Goal: Navigation & Orientation: Find specific page/section

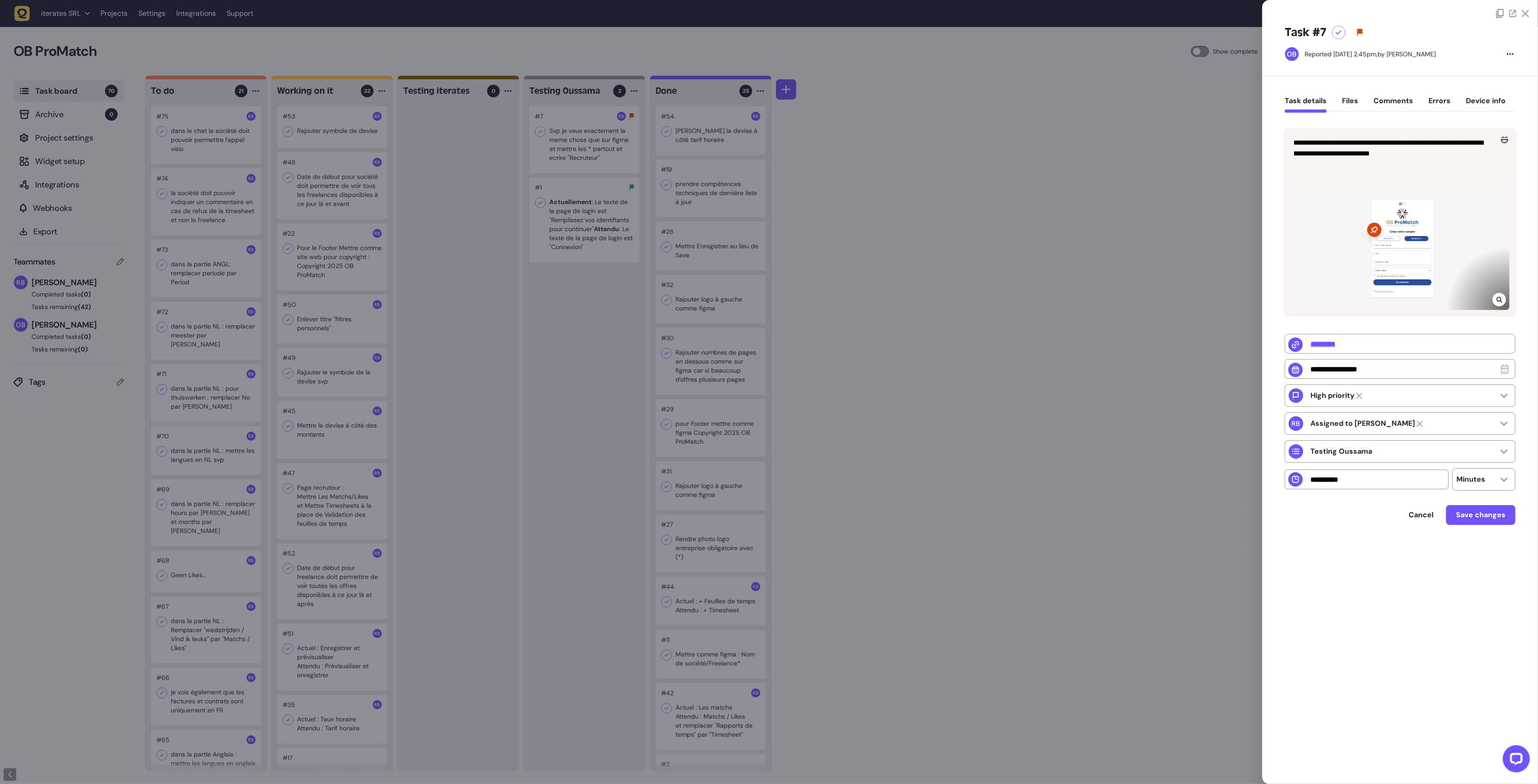
click at [352, 164] on div at bounding box center [769, 392] width 1538 height 784
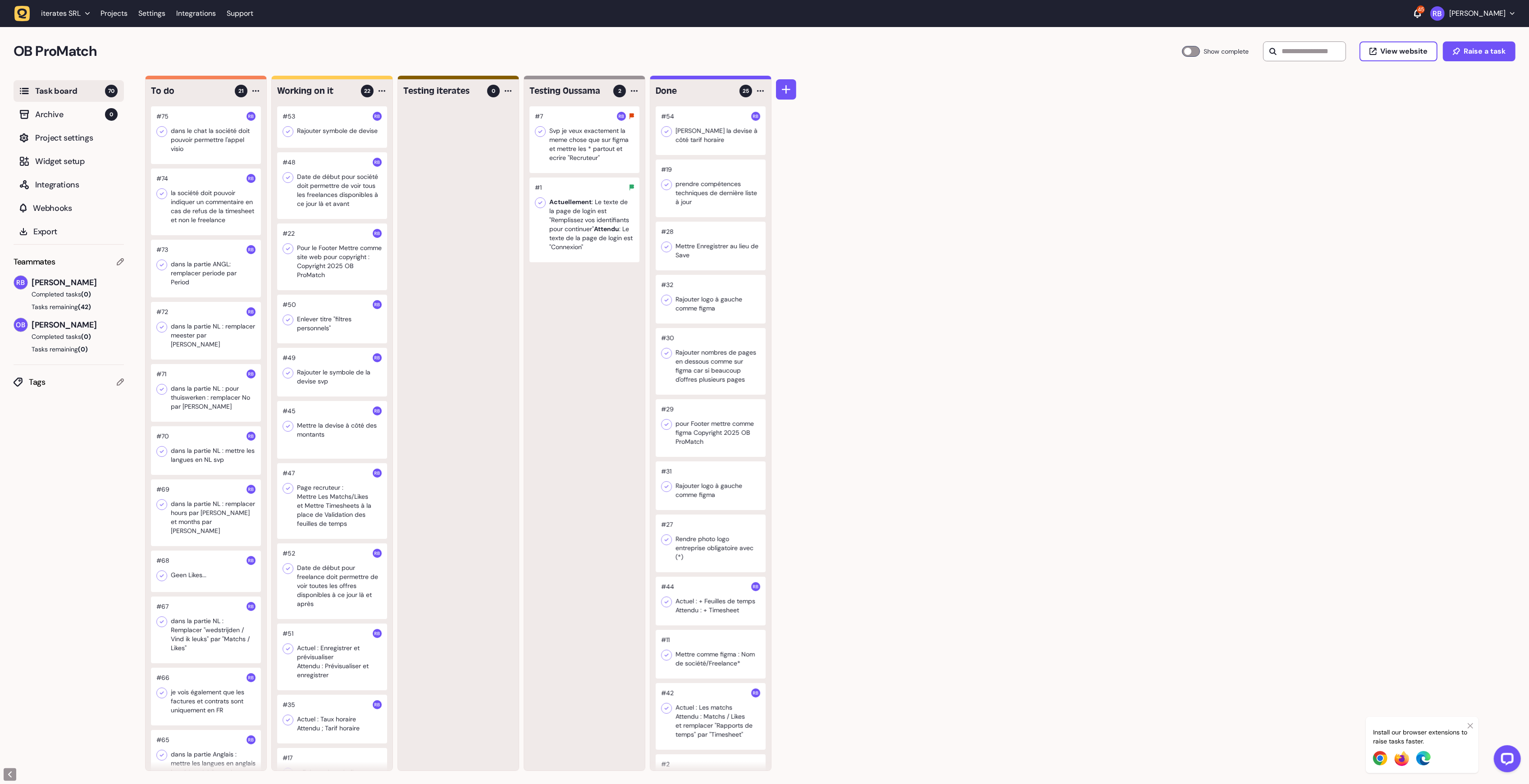
click at [211, 127] on div at bounding box center [206, 135] width 110 height 58
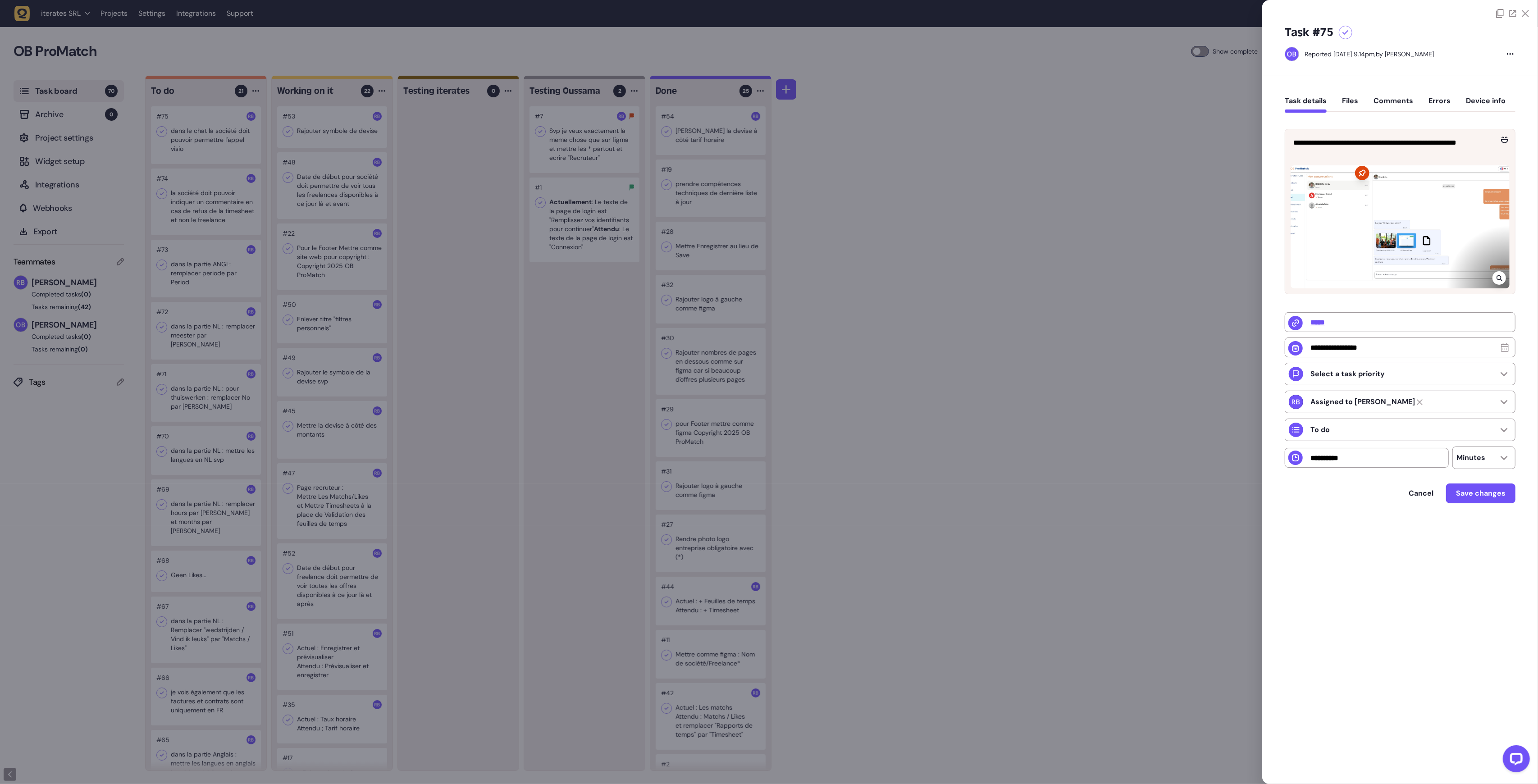
click at [922, 218] on div at bounding box center [1400, 227] width 219 height 123
click at [213, 249] on div at bounding box center [769, 392] width 1538 height 784
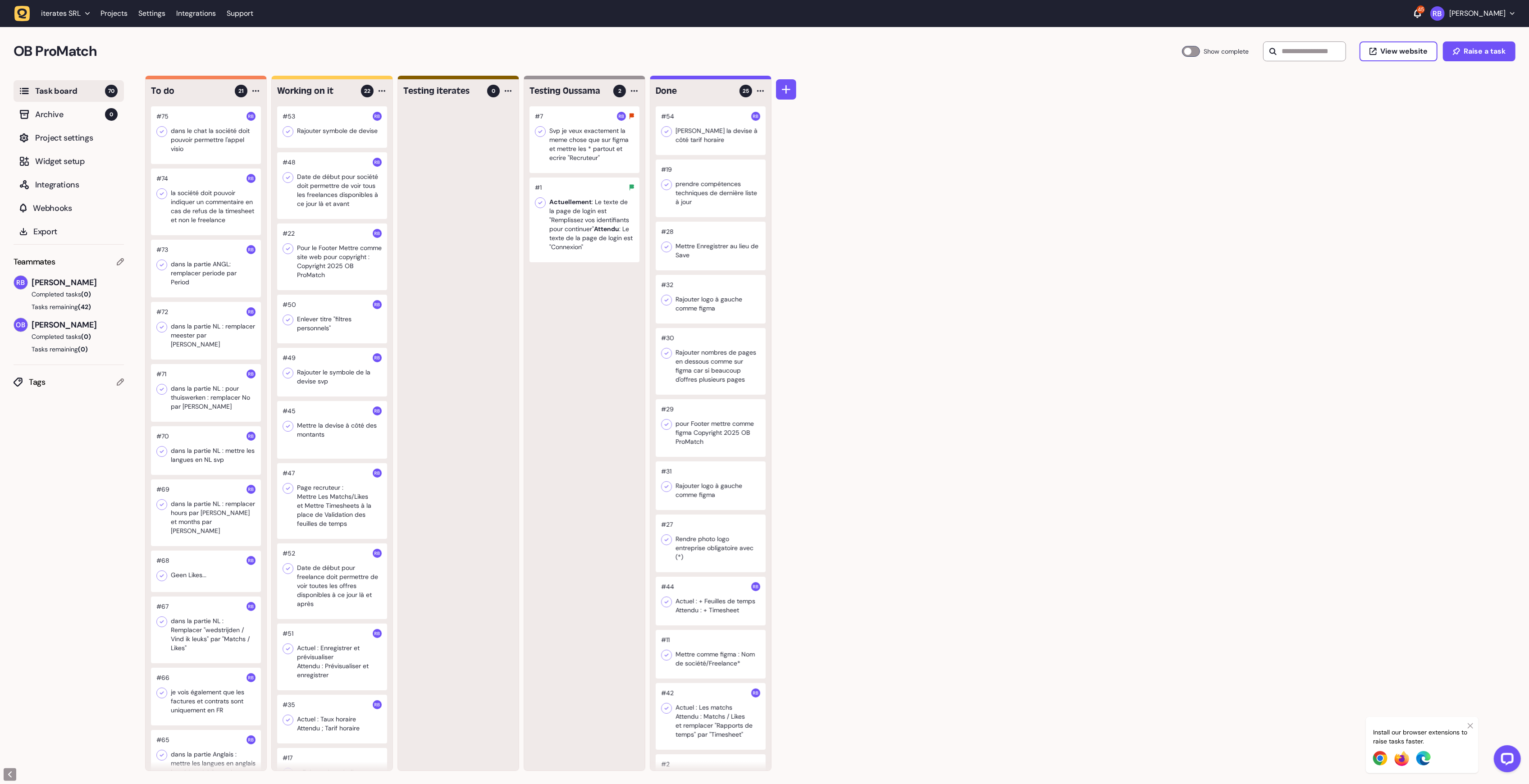
click at [204, 296] on div at bounding box center [206, 269] width 110 height 58
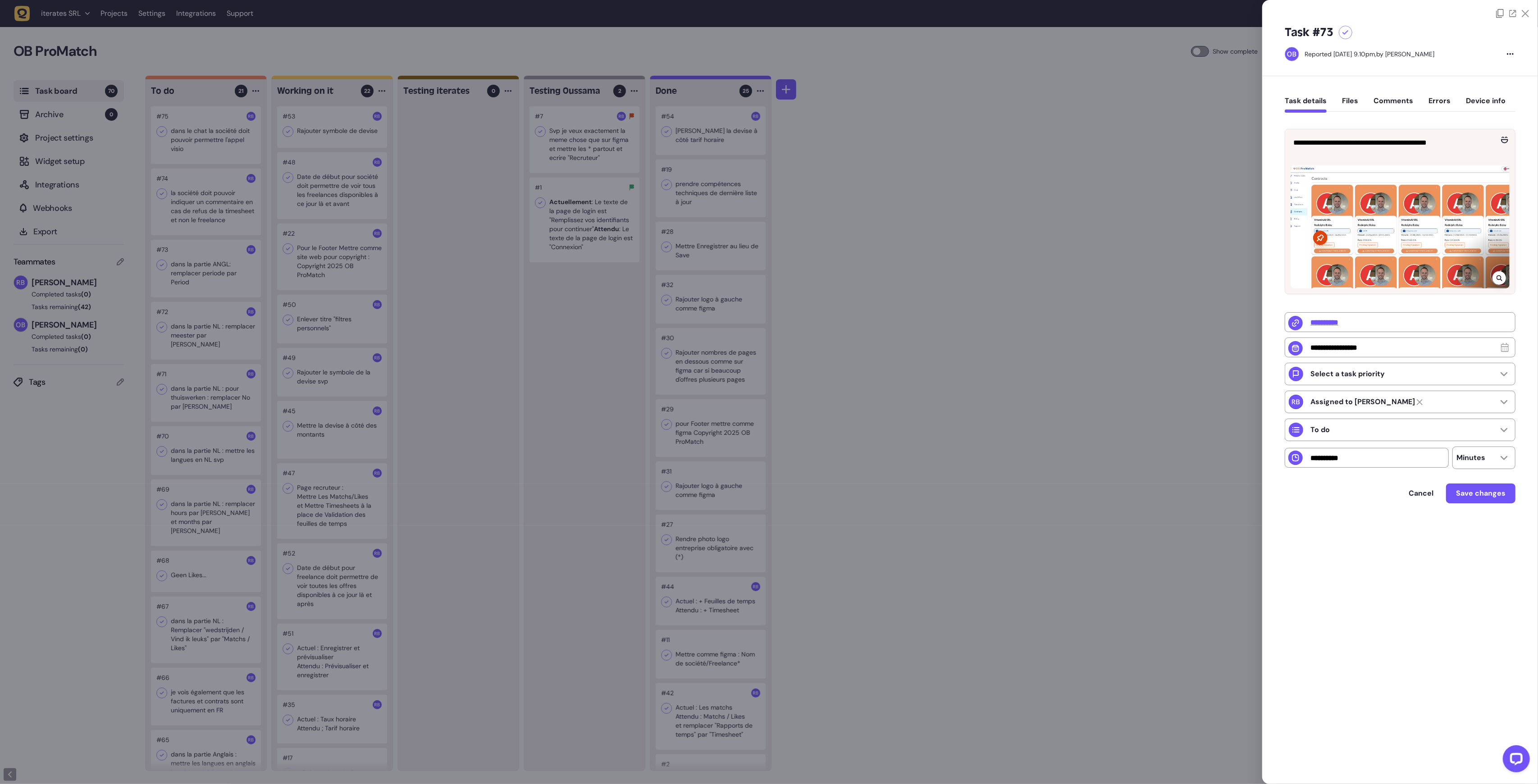
click at [214, 402] on div at bounding box center [769, 392] width 1538 height 784
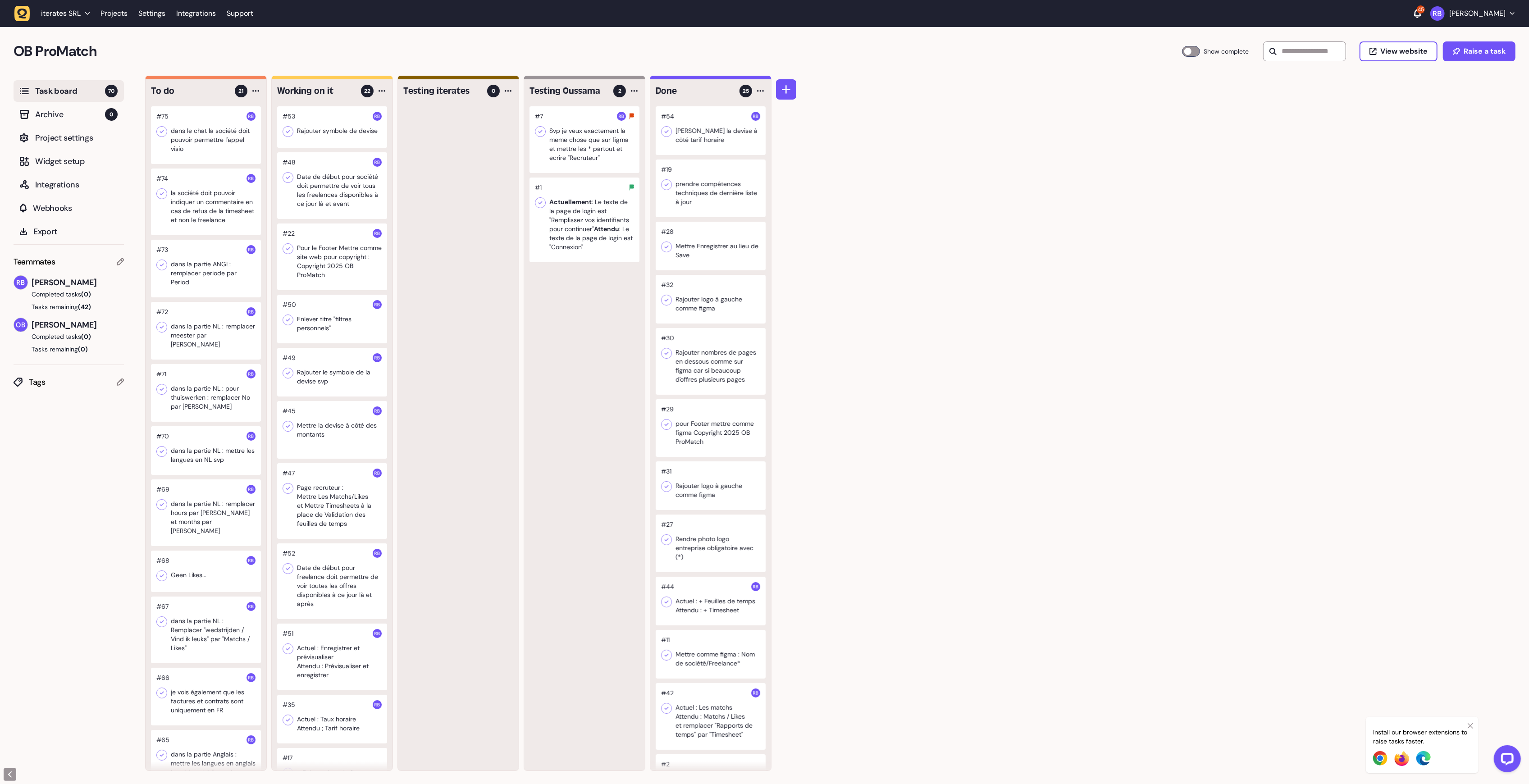
click at [204, 446] on div at bounding box center [206, 450] width 110 height 49
